Goal: Task Accomplishment & Management: Complete application form

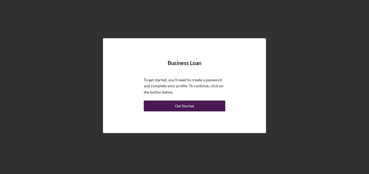
drag, startPoint x: 220, startPoint y: 106, endPoint x: 210, endPoint y: 107, distance: 10.6
click at [210, 107] on button "Get Started" at bounding box center [184, 106] width 81 height 11
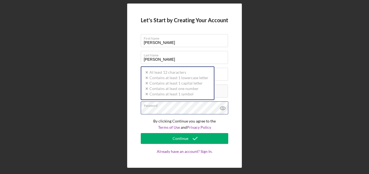
click at [189, 107] on div "Password Icon/icon-validation-no At least 12 characters Icon/icon-validation-no…" at bounding box center [184, 108] width 87 height 14
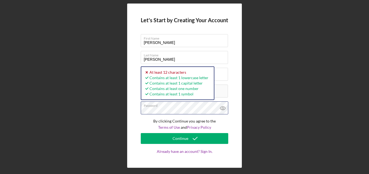
click at [141, 133] on button "Continue" at bounding box center [184, 138] width 87 height 11
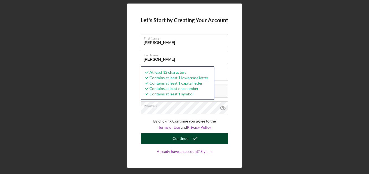
click at [198, 136] on icon "submit" at bounding box center [195, 139] width 14 height 14
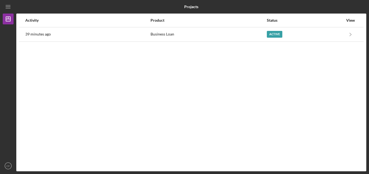
drag, startPoint x: 275, startPoint y: 35, endPoint x: 235, endPoint y: 43, distance: 41.5
click at [235, 43] on div "Activity Product Status View 39 minutes ago Business Loan Active Icon/Navigate …" at bounding box center [191, 93] width 350 height 158
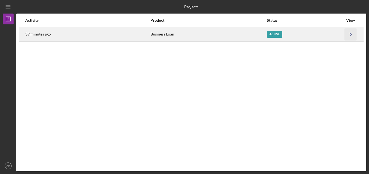
click at [348, 31] on icon "Icon/Navigate" at bounding box center [350, 34] width 12 height 12
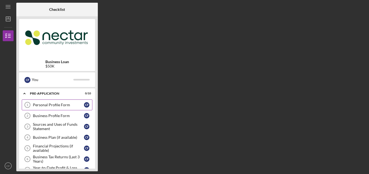
click at [45, 109] on link "Personal Profile Form 1 Personal Profile Form C F" at bounding box center [57, 105] width 71 height 11
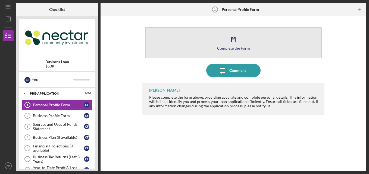
click at [234, 40] on icon "button" at bounding box center [233, 39] width 4 height 5
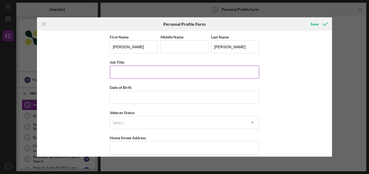
click at [171, 65] on div "Job Title" at bounding box center [184, 62] width 149 height 7
click at [173, 70] on input "Job Title" at bounding box center [184, 72] width 149 height 13
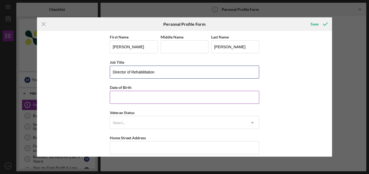
type input "Director of Rehabilitation"
click at [150, 92] on input "Date of Birth" at bounding box center [184, 97] width 149 height 13
type input "04/18/1994"
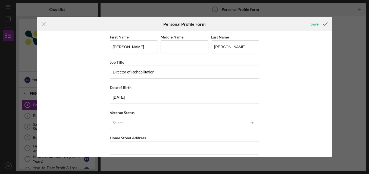
click at [134, 117] on div "Select..." at bounding box center [178, 123] width 136 height 12
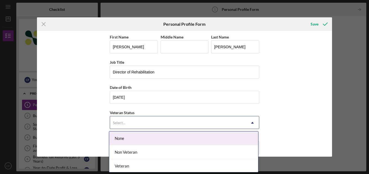
click at [127, 139] on div "None" at bounding box center [183, 139] width 149 height 14
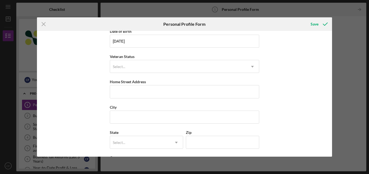
scroll to position [60, 0]
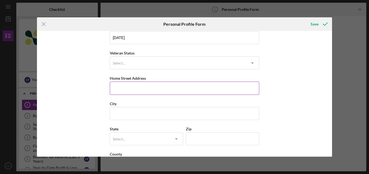
click at [147, 84] on input "Home Street Address" at bounding box center [184, 88] width 149 height 13
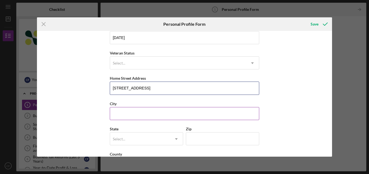
type input "1295 Iron Mine Hill Road"
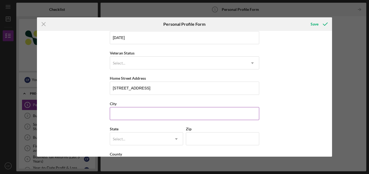
click at [139, 109] on input "City" at bounding box center [184, 113] width 149 height 13
type input "North Smithfield"
type input "RI"
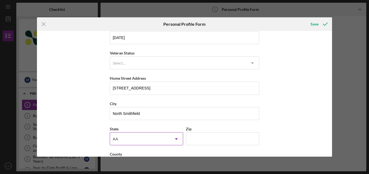
click at [162, 137] on div "AA" at bounding box center [140, 139] width 60 height 12
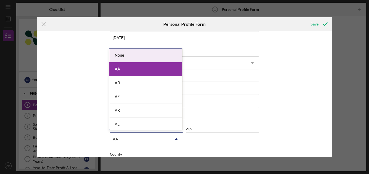
type input "ri"
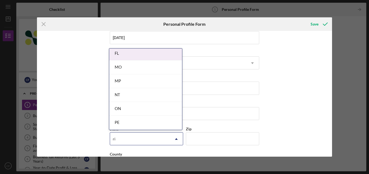
scroll to position [99, 0]
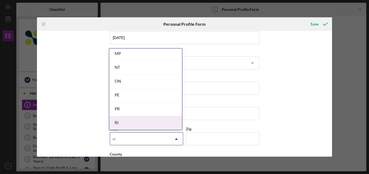
click at [151, 120] on div "RI" at bounding box center [145, 123] width 73 height 14
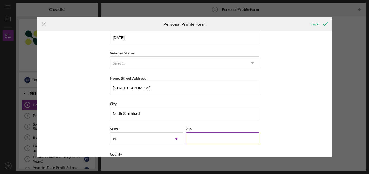
click at [208, 138] on input "Zip" at bounding box center [222, 138] width 73 height 13
type input "02896"
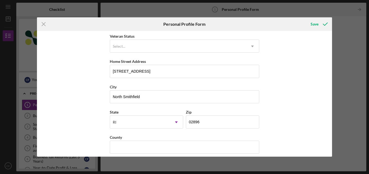
scroll to position [82, 0]
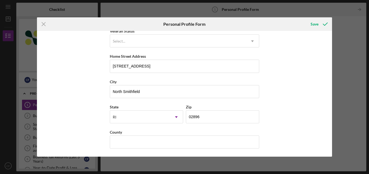
click at [301, 151] on div "First Name Courtney Middle Name Last Name Faucher Job Title Director of Rehabil…" at bounding box center [184, 94] width 295 height 126
click at [316, 22] on div "Save" at bounding box center [314, 24] width 8 height 11
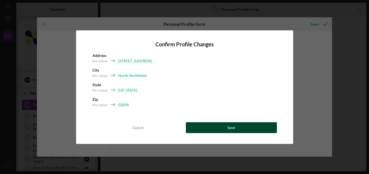
click at [210, 129] on button "Save" at bounding box center [231, 127] width 91 height 11
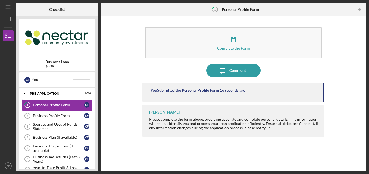
click at [62, 114] on div "Business Profile Form" at bounding box center [58, 116] width 51 height 4
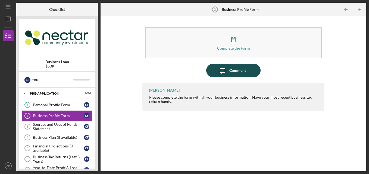
click at [217, 70] on icon "Icon/Message" at bounding box center [222, 71] width 14 height 14
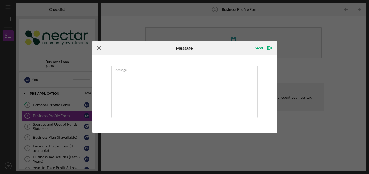
click at [97, 48] on icon "Icon/Menu Close" at bounding box center [99, 48] width 14 height 14
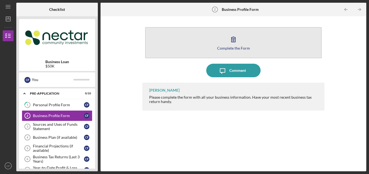
click at [214, 46] on button "Complete the Form Form" at bounding box center [233, 42] width 177 height 31
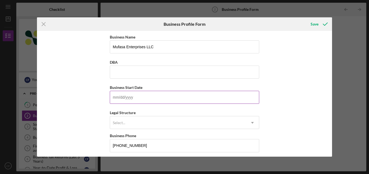
click at [159, 98] on input "Business Start Date" at bounding box center [184, 97] width 149 height 13
type input "06/02/2025"
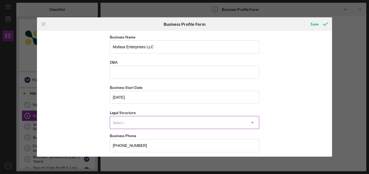
click at [134, 125] on div "Select..." at bounding box center [178, 123] width 136 height 12
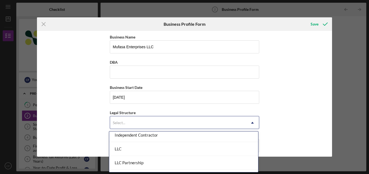
scroll to position [87, 0]
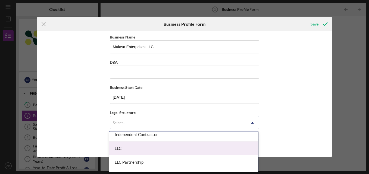
click at [230, 150] on div "LLC" at bounding box center [183, 149] width 149 height 14
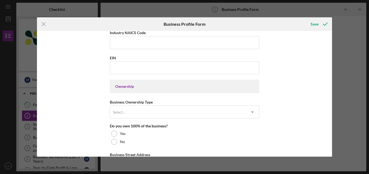
scroll to position [237, 0]
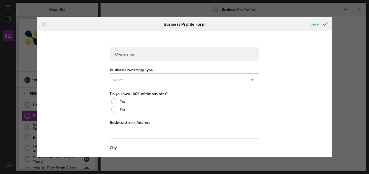
click at [178, 78] on div "Select..." at bounding box center [178, 80] width 136 height 12
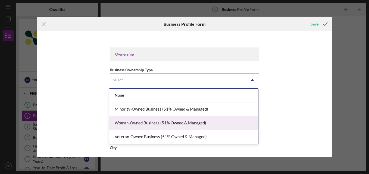
click at [160, 125] on div "Woman-Owned Business (51% Owned & Managed)" at bounding box center [183, 123] width 149 height 14
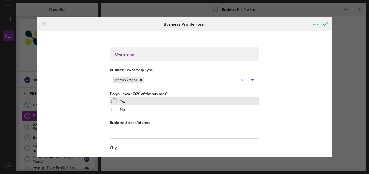
click at [112, 103] on div at bounding box center [114, 102] width 6 height 6
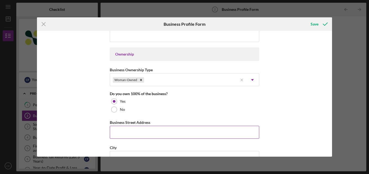
click at [125, 137] on input "Business Street Address" at bounding box center [184, 132] width 149 height 13
type input "1295 Iron Mine Hill Road"
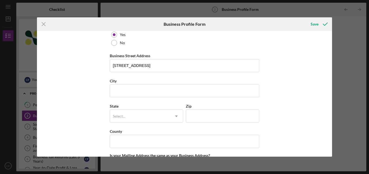
scroll to position [305, 0]
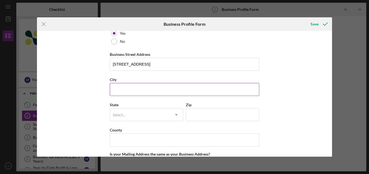
click at [151, 85] on input "City" at bounding box center [184, 89] width 149 height 13
type input "North Smithfield"
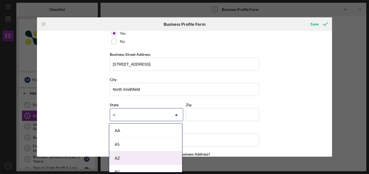
type input "ri"
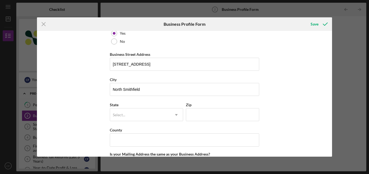
click at [183, 151] on div "Business Name Mufasa Enterprises LLC DBA Business Start Date 06/02/2025 Legal S…" at bounding box center [184, 3] width 149 height 549
click at [160, 112] on div "Select..." at bounding box center [140, 115] width 60 height 12
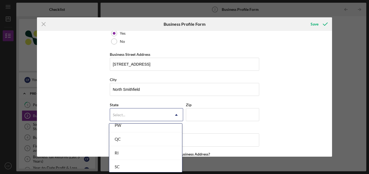
scroll to position [804, 0]
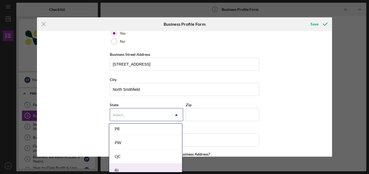
click at [158, 165] on div "RI" at bounding box center [145, 171] width 73 height 14
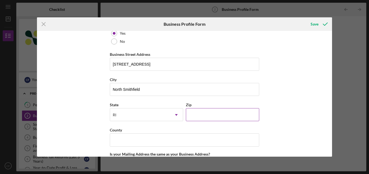
click at [200, 113] on input "Zip" at bounding box center [222, 114] width 73 height 13
type input "02896"
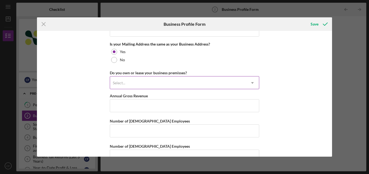
click at [178, 87] on div "Select..." at bounding box center [178, 83] width 136 height 12
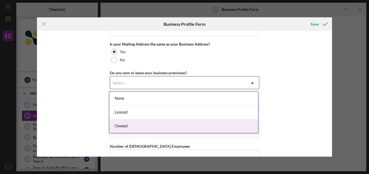
click at [150, 124] on div "Owned" at bounding box center [183, 126] width 149 height 14
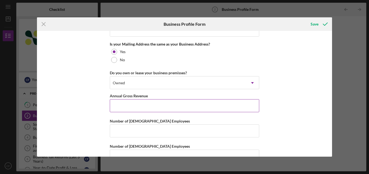
click at [149, 106] on input "Annual Gross Revenue" at bounding box center [184, 105] width 149 height 13
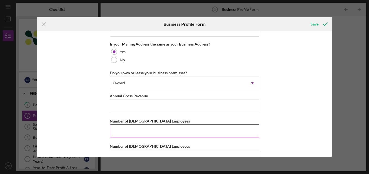
click at [153, 128] on input "Number of Full-Time Employees" at bounding box center [184, 131] width 149 height 13
type input "1"
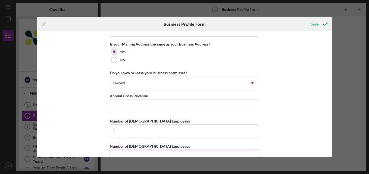
click at [192, 148] on div "Number of Part-Time Employees" at bounding box center [184, 146] width 149 height 7
click at [194, 150] on input "Number of Part-Time Employees" at bounding box center [184, 156] width 149 height 13
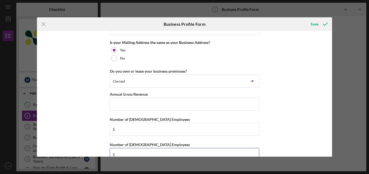
type input "1"
click at [318, 20] on div "Save" at bounding box center [314, 24] width 8 height 11
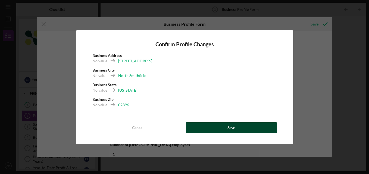
click at [226, 129] on button "Save" at bounding box center [231, 127] width 91 height 11
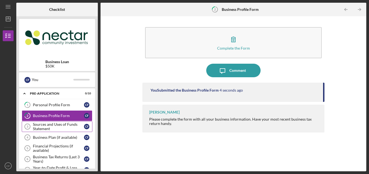
click at [58, 129] on div "Sources and Uses of Funds Statement" at bounding box center [58, 126] width 51 height 9
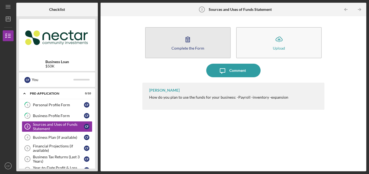
click at [189, 47] on div "Complete the Form" at bounding box center [187, 48] width 33 height 4
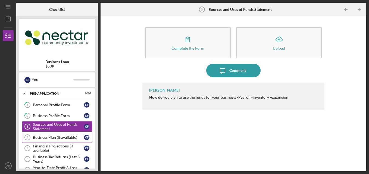
click at [61, 134] on link "Business Plan (if available) 4 Business Plan (if available) C F" at bounding box center [57, 137] width 71 height 11
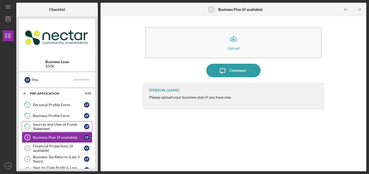
click at [64, 124] on div "Sources and Uses of Funds Statement" at bounding box center [58, 126] width 51 height 9
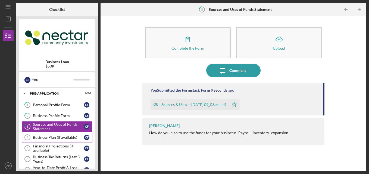
click at [60, 136] on div "Business Plan (if available)" at bounding box center [58, 137] width 51 height 4
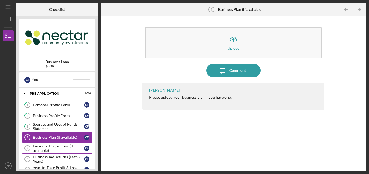
click at [55, 150] on div "Financial Projections (if available)" at bounding box center [58, 148] width 51 height 9
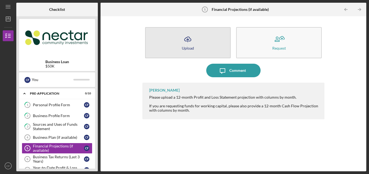
click at [179, 45] on button "Icon/Upload Upload" at bounding box center [187, 42] width 85 height 31
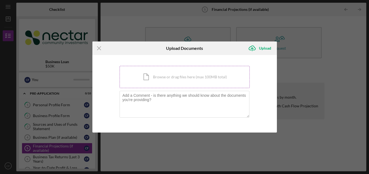
click at [164, 79] on div "Icon/Document Browse or drag files here (max 100MB total) Tap to choose files o…" at bounding box center [184, 77] width 130 height 22
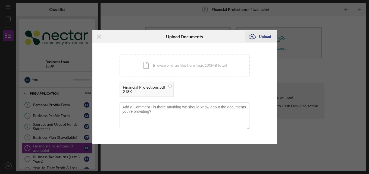
click at [257, 35] on icon "Icon/Upload" at bounding box center [252, 37] width 14 height 14
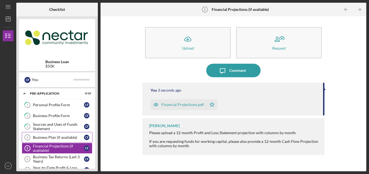
click at [58, 136] on div "Business Plan (if available)" at bounding box center [58, 137] width 51 height 4
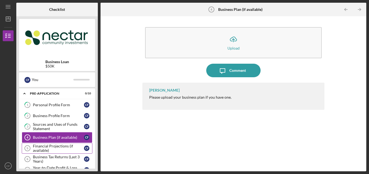
click at [56, 148] on div "Financial Projections (if available)" at bounding box center [58, 148] width 51 height 9
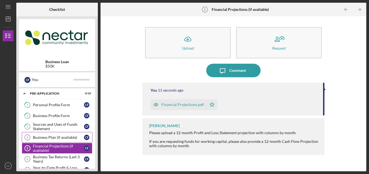
click at [42, 139] on div "Business Plan (if available)" at bounding box center [58, 137] width 51 height 4
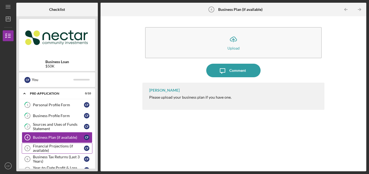
click at [61, 148] on div "Financial Projections (if available)" at bounding box center [58, 148] width 51 height 9
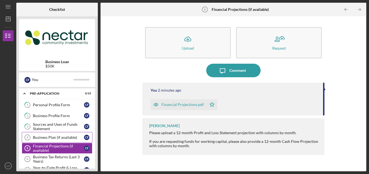
click at [60, 137] on div "Business Plan (if available)" at bounding box center [58, 137] width 51 height 4
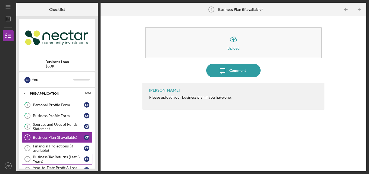
click at [68, 159] on div "Business Tax Returns (Last 3 Years)" at bounding box center [58, 159] width 51 height 9
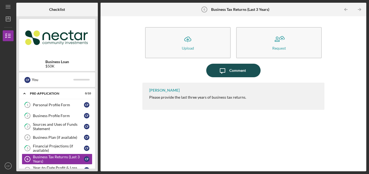
click at [231, 73] on div "Comment" at bounding box center [237, 71] width 17 height 14
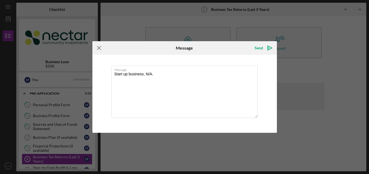
type textarea "Start up business, N/A."
click at [100, 44] on icon "Icon/Menu Close" at bounding box center [99, 48] width 14 height 14
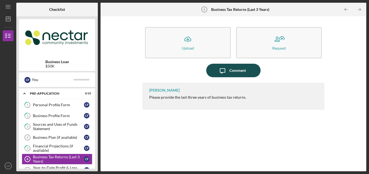
click at [239, 66] on div "Comment" at bounding box center [237, 71] width 17 height 14
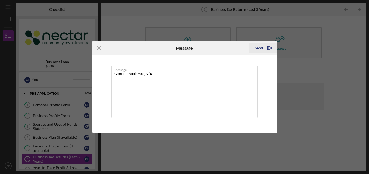
click at [259, 51] on div "Send" at bounding box center [258, 48] width 8 height 11
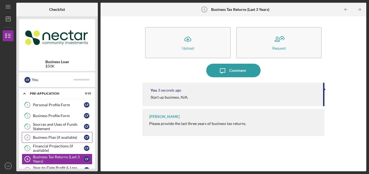
click at [50, 137] on div "Business Plan (if available)" at bounding box center [58, 137] width 51 height 4
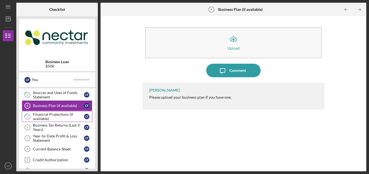
scroll to position [33, 0]
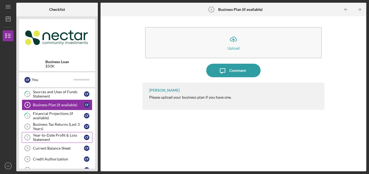
click at [70, 137] on div "Year-to-Date Profit & Loss Statement" at bounding box center [58, 137] width 51 height 9
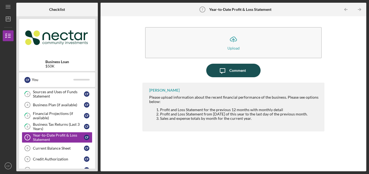
click at [240, 73] on div "Comment" at bounding box center [237, 71] width 17 height 14
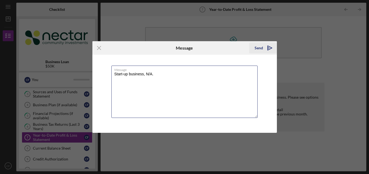
type textarea "Start-up business, N/A."
click at [271, 44] on icon "Icon/icon-invite-send" at bounding box center [270, 48] width 14 height 14
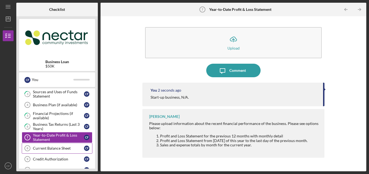
click at [57, 151] on div "Current Balance Sheet" at bounding box center [58, 148] width 51 height 4
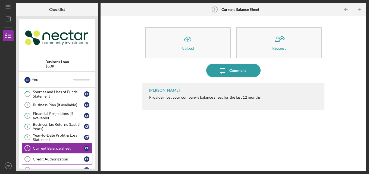
click at [67, 157] on div "Credit Authorization" at bounding box center [58, 159] width 51 height 4
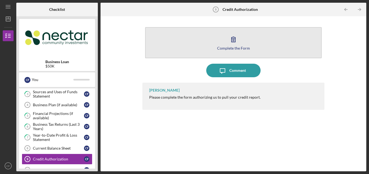
click at [237, 44] on icon "button" at bounding box center [233, 40] width 14 height 14
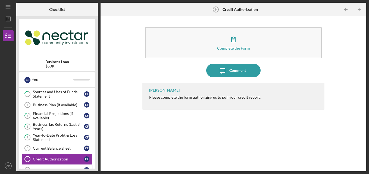
click at [72, 167] on link "Personal Financial Statement 10 Personal Financial Statement C F" at bounding box center [57, 170] width 71 height 11
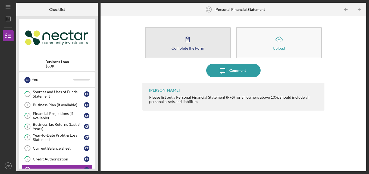
drag, startPoint x: 189, startPoint y: 46, endPoint x: 173, endPoint y: 44, distance: 16.2
click at [173, 44] on button "Complete the Form Form" at bounding box center [187, 42] width 85 height 31
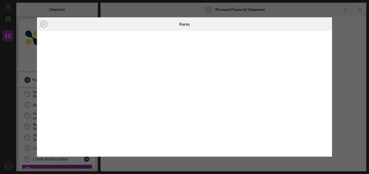
click at [347, 24] on div "Icon/Close Form" at bounding box center [184, 87] width 369 height 174
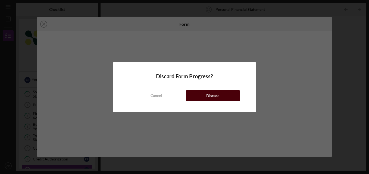
click at [192, 93] on button "Discard" at bounding box center [213, 95] width 54 height 11
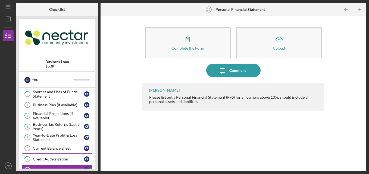
click at [53, 151] on link "Current Balance Sheet 8 Current Balance Sheet C F" at bounding box center [57, 148] width 71 height 11
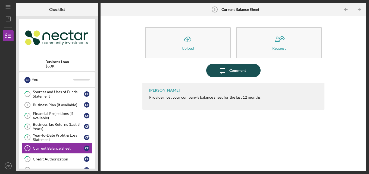
click at [230, 69] on div "Comment" at bounding box center [237, 71] width 17 height 14
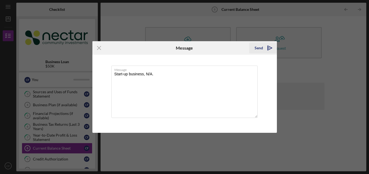
type textarea "Start-up business, N/A."
click at [262, 47] on div "Send" at bounding box center [258, 48] width 8 height 11
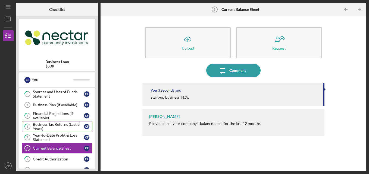
click at [46, 129] on div "Business Tax Returns (Last 3 Years)" at bounding box center [58, 126] width 51 height 9
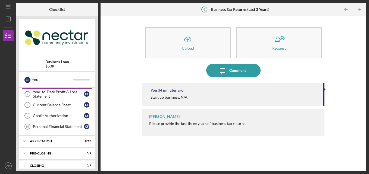
scroll to position [81, 0]
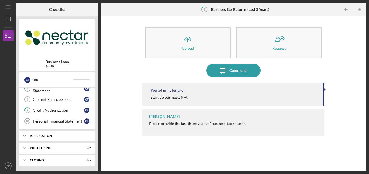
click at [49, 134] on div "Icon/Expander Application 0 / 12" at bounding box center [57, 136] width 76 height 11
click at [38, 137] on div "Application" at bounding box center [59, 135] width 58 height 3
click at [62, 104] on link "Current Balance Sheet 8 Current Balance Sheet C F" at bounding box center [57, 99] width 71 height 11
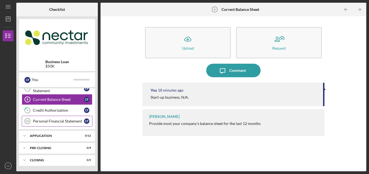
drag, startPoint x: 60, startPoint y: 122, endPoint x: 38, endPoint y: 125, distance: 22.0
click at [38, 125] on link "Personal Financial Statement 10 Personal Financial Statement C F" at bounding box center [57, 121] width 71 height 11
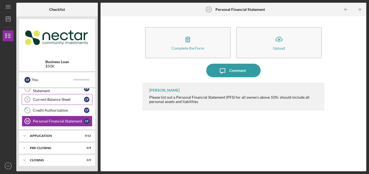
click at [55, 100] on div "Current Balance Sheet" at bounding box center [58, 99] width 51 height 4
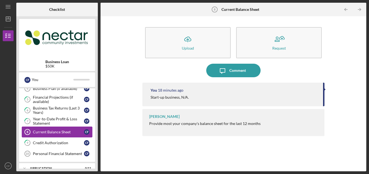
scroll to position [38, 0]
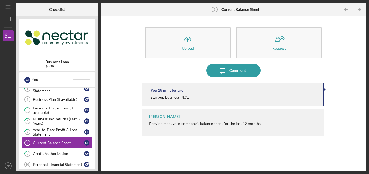
click at [55, 100] on div "Business Plan (if available)" at bounding box center [58, 99] width 51 height 4
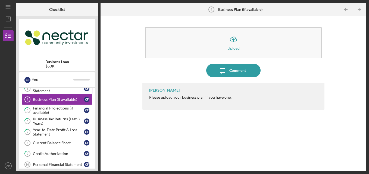
click at [60, 91] on div "Sources and Uses of Funds Statement" at bounding box center [58, 88] width 51 height 9
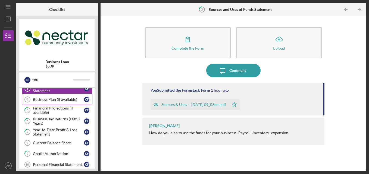
click at [55, 104] on link "Business Plan (if available) 4 Business Plan (if available) C F" at bounding box center [57, 99] width 71 height 11
